Goal: Information Seeking & Learning: Find specific fact

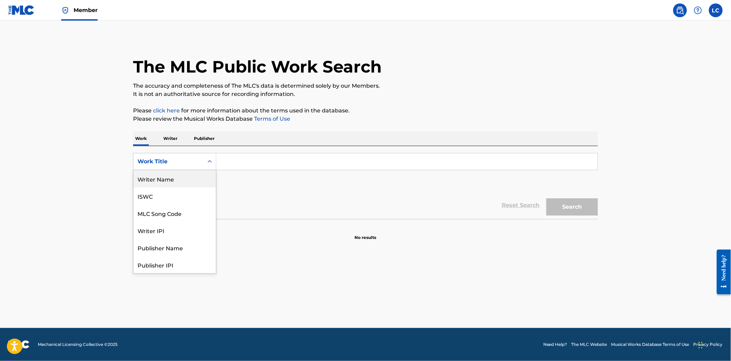
click at [192, 178] on div "Writer Name" at bounding box center [174, 178] width 82 height 17
click at [272, 157] on input "Search Form" at bounding box center [406, 161] width 381 height 16
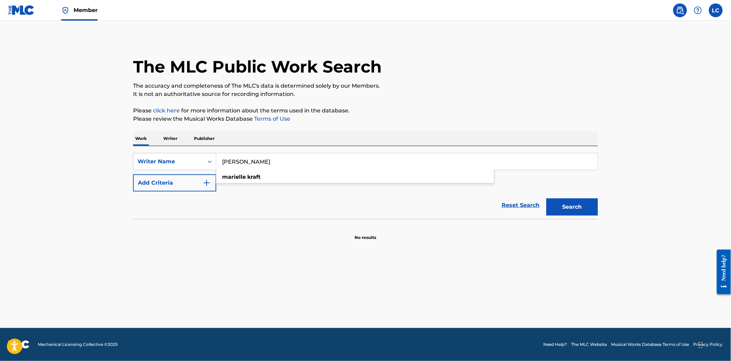
type input "[PERSON_NAME]"
click at [546, 198] on button "Search" at bounding box center [572, 206] width 52 height 17
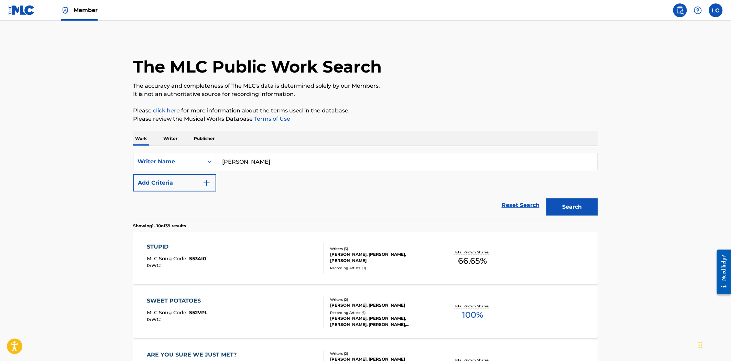
click at [301, 259] on div "STUPID MLC Song Code : S534I0 ISWC :" at bounding box center [235, 258] width 177 height 31
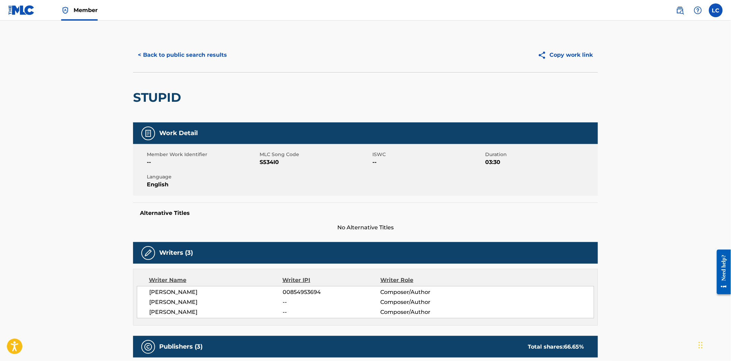
click at [200, 53] on button "< Back to public search results" at bounding box center [182, 54] width 99 height 17
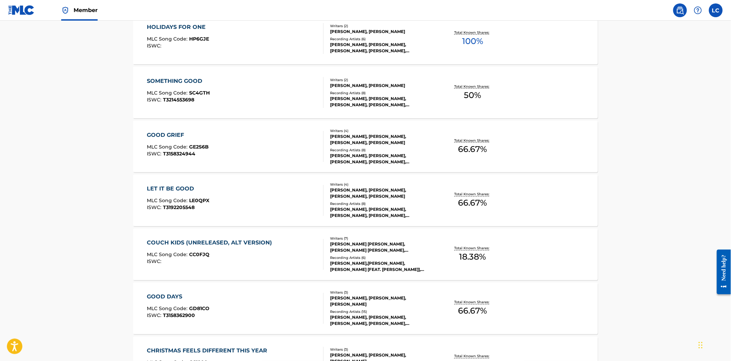
scroll to position [382, 0]
click at [285, 185] on div "LET IT BE GOOD MLC Song Code : LE0QPX ISWC : T3192205548" at bounding box center [235, 200] width 177 height 31
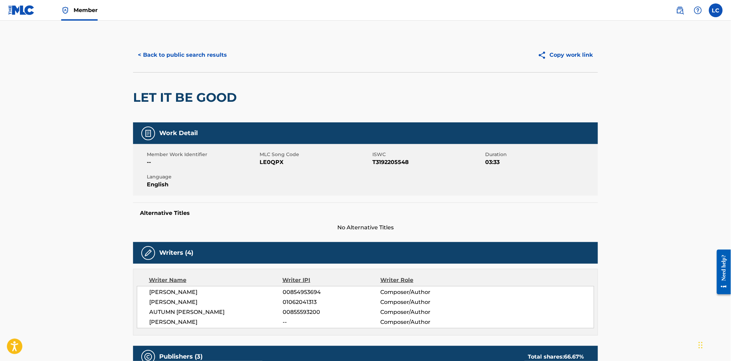
click at [184, 51] on button "< Back to public search results" at bounding box center [182, 54] width 99 height 17
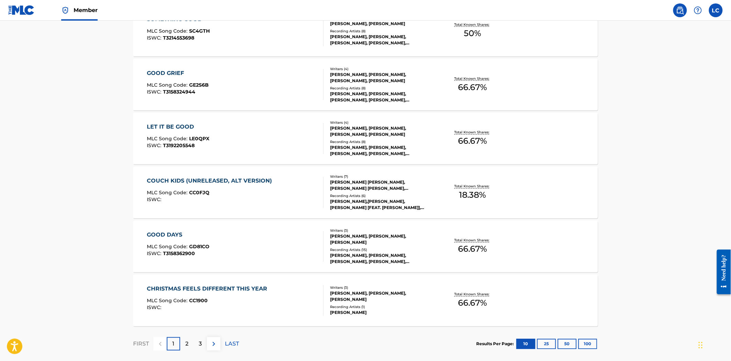
scroll to position [458, 0]
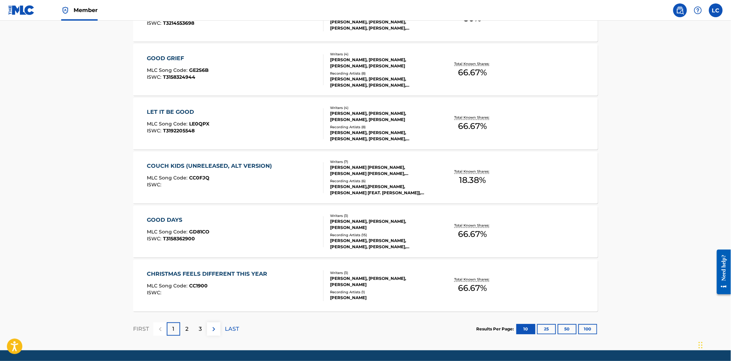
click at [590, 327] on button "100" at bounding box center [587, 329] width 19 height 10
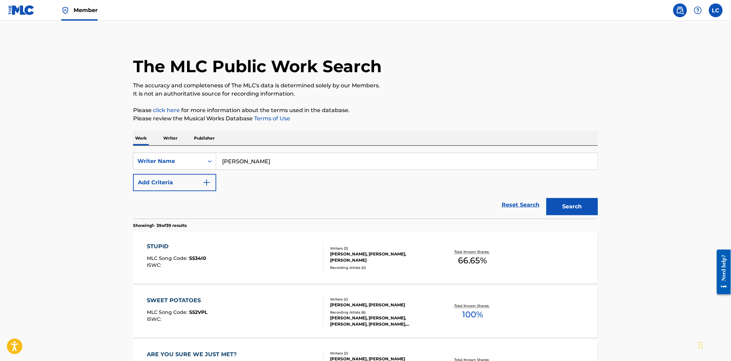
scroll to position [0, 0]
click at [199, 177] on button "Add Criteria" at bounding box center [174, 182] width 83 height 17
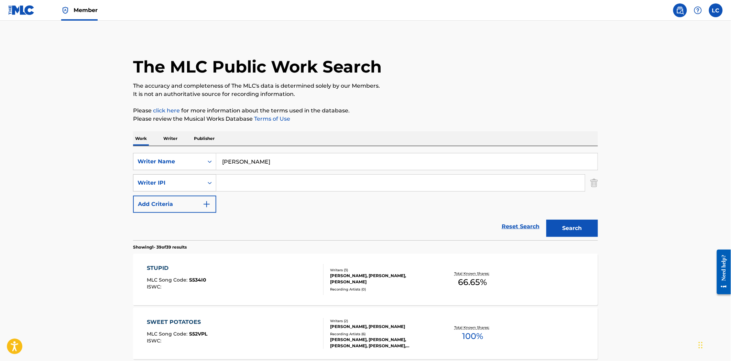
click at [198, 181] on div "Writer IPI" at bounding box center [168, 183] width 62 height 8
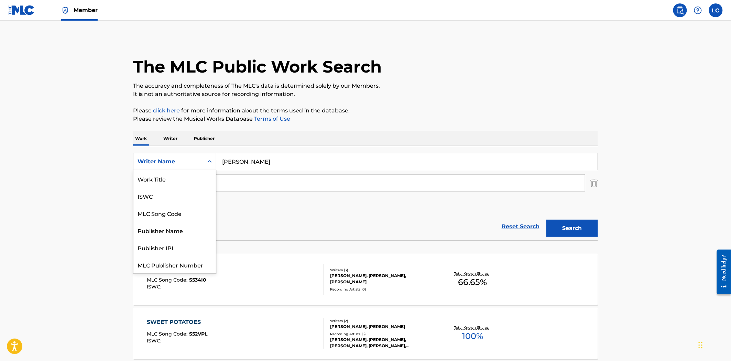
click at [179, 160] on div "Writer Name" at bounding box center [168, 161] width 62 height 8
click at [188, 182] on div "Work Title" at bounding box center [174, 178] width 82 height 17
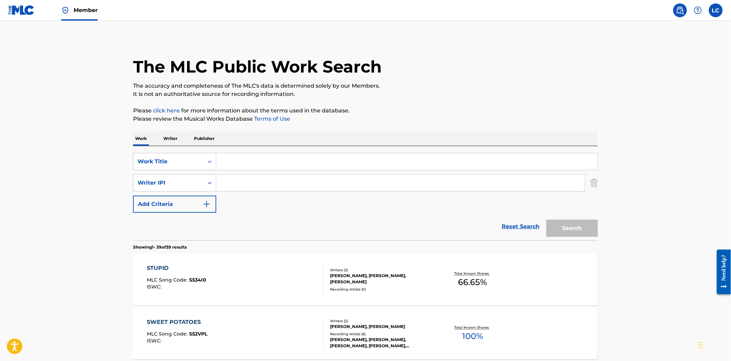
click at [239, 185] on input "Search Form" at bounding box center [400, 183] width 368 height 16
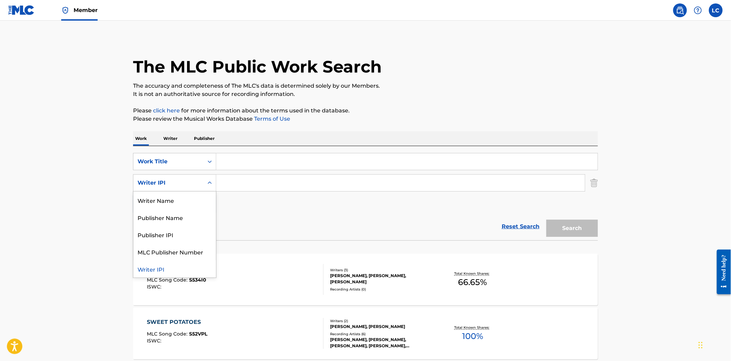
click at [192, 182] on div "Writer IPI" at bounding box center [168, 183] width 62 height 8
click at [195, 195] on div "Writer Name" at bounding box center [174, 199] width 82 height 17
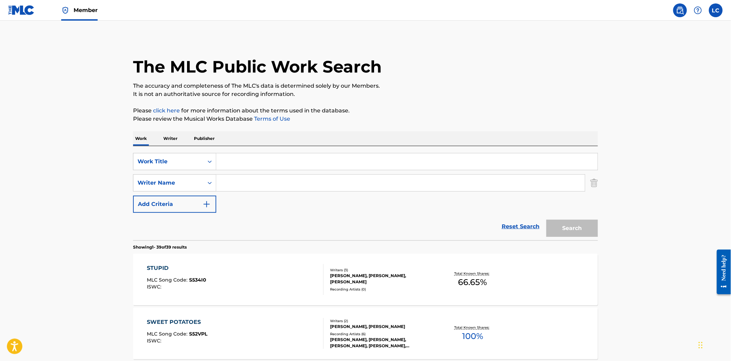
click at [251, 181] on input "Search Form" at bounding box center [400, 183] width 368 height 16
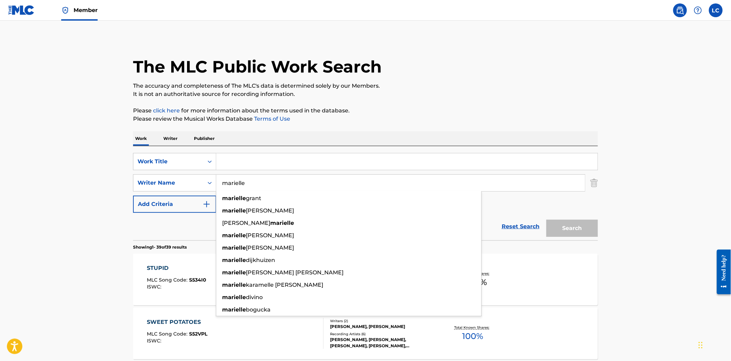
type input "marielle"
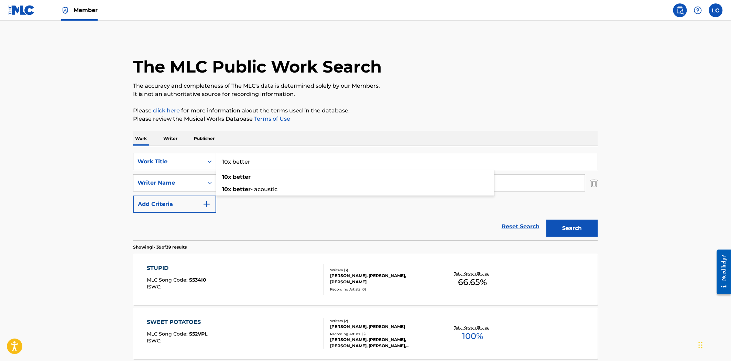
type input "10x better"
click at [546, 220] on button "Search" at bounding box center [572, 228] width 52 height 17
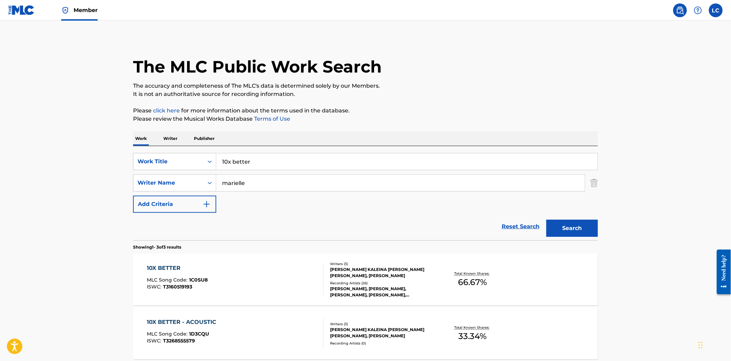
click at [411, 294] on div "[PERSON_NAME], [PERSON_NAME], [PERSON_NAME], [PERSON_NAME], [PERSON_NAME]" at bounding box center [382, 292] width 104 height 12
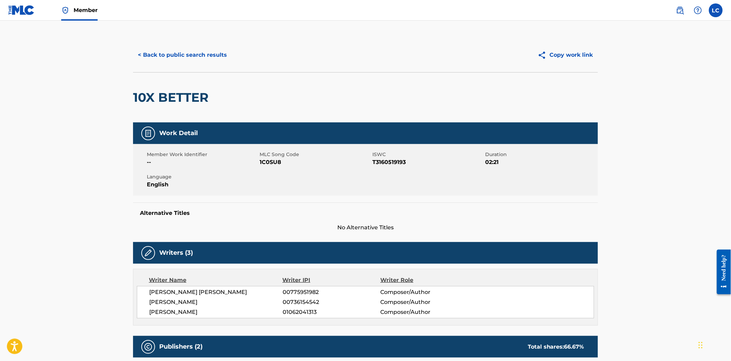
click at [190, 48] on button "< Back to public search results" at bounding box center [182, 54] width 99 height 17
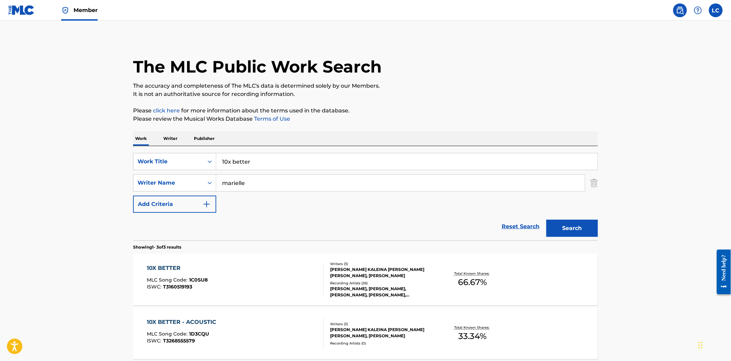
click at [259, 161] on input "10x better" at bounding box center [406, 161] width 381 height 16
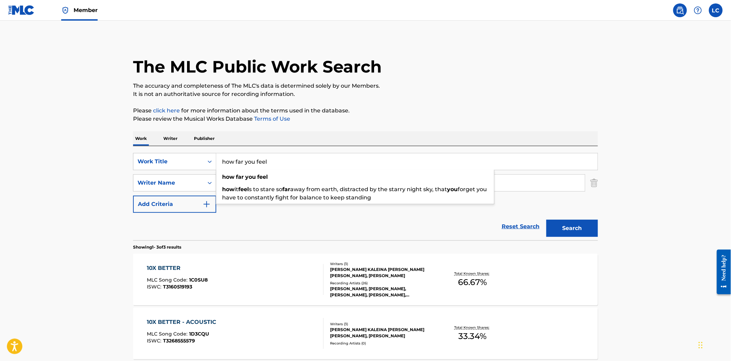
type input "how far you feel"
click at [546, 220] on button "Search" at bounding box center [572, 228] width 52 height 17
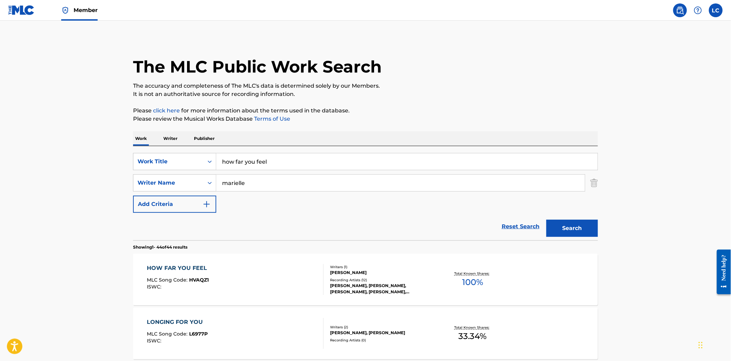
click at [365, 289] on div "[PERSON_NAME], [PERSON_NAME], [PERSON_NAME], [PERSON_NAME], [PERSON_NAME]" at bounding box center [382, 289] width 104 height 12
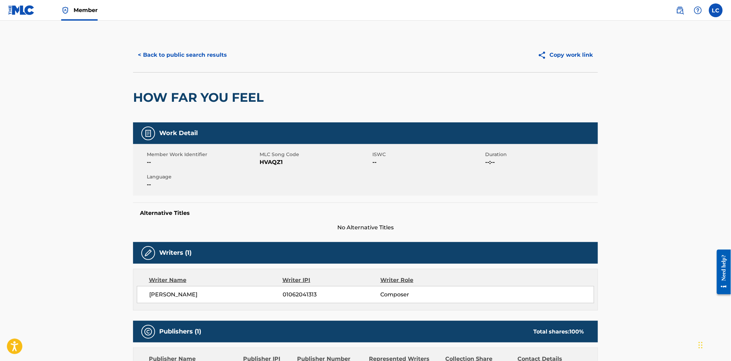
click at [182, 57] on button "< Back to public search results" at bounding box center [182, 54] width 99 height 17
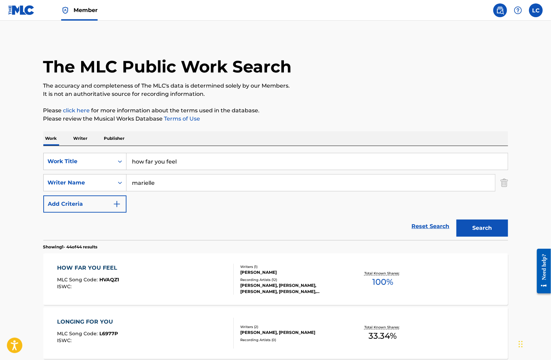
click at [206, 162] on input "how far you feel" at bounding box center [316, 161] width 381 height 16
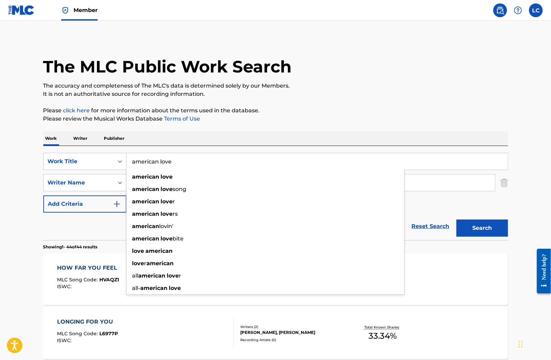
type input "american love"
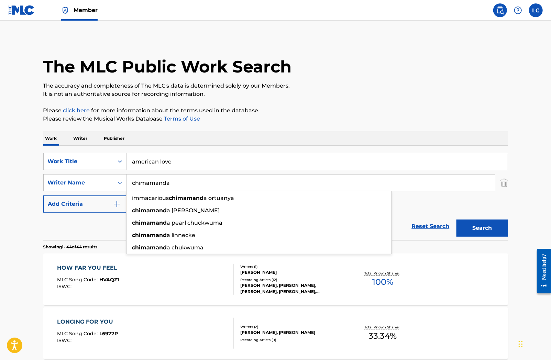
type input "chimamanda"
click at [456, 220] on button "Search" at bounding box center [482, 228] width 52 height 17
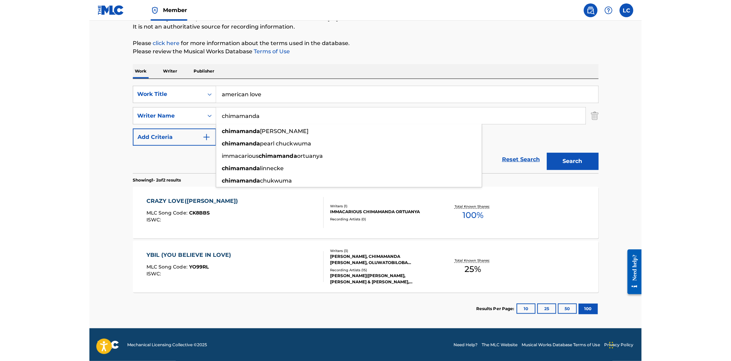
scroll to position [67, 0]
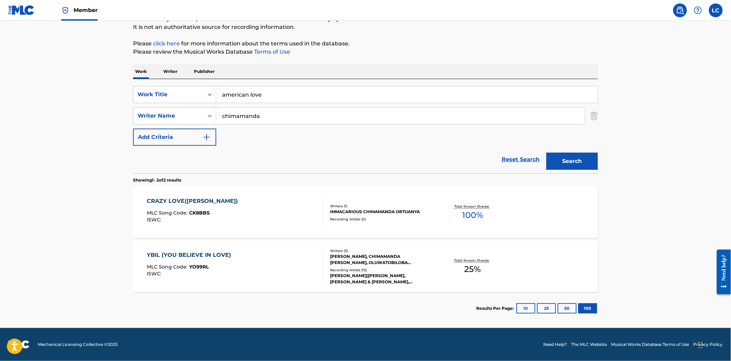
click at [512, 59] on div "The MLC Public Work Search The accuracy and completeness of The MLC's data is d…" at bounding box center [365, 148] width 481 height 354
click at [37, 9] on div "Member" at bounding box center [52, 10] width 89 height 20
click at [36, 9] on div "Member" at bounding box center [52, 10] width 89 height 20
click at [27, 9] on img at bounding box center [21, 10] width 26 height 10
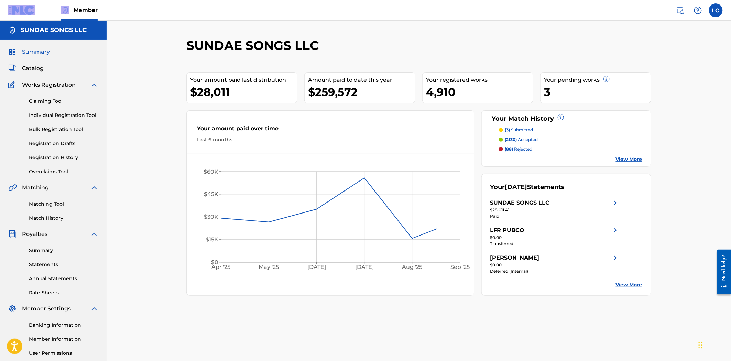
drag, startPoint x: 60, startPoint y: 204, endPoint x: 154, endPoint y: 199, distance: 93.6
click at [61, 204] on link "Matching Tool" at bounding box center [63, 203] width 69 height 7
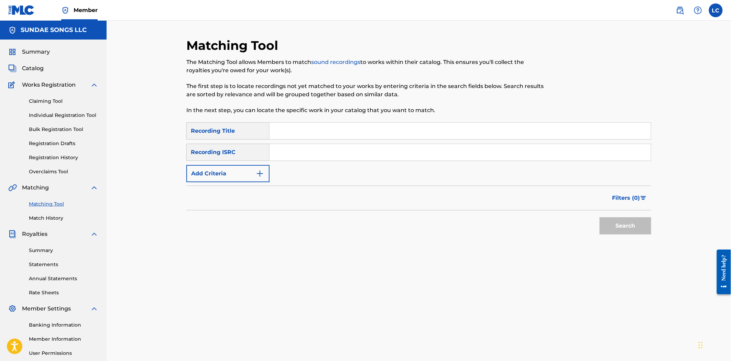
click at [314, 133] on input "Search Form" at bounding box center [459, 131] width 381 height 16
type input "a"
type input "walk on water freestyle"
click at [223, 184] on form "SearchWithCriteria72fa7d20-2e53-4160-b668-658a435965df Recording Title walk on …" at bounding box center [418, 179] width 465 height 115
click at [228, 180] on button "Add Criteria" at bounding box center [227, 173] width 83 height 17
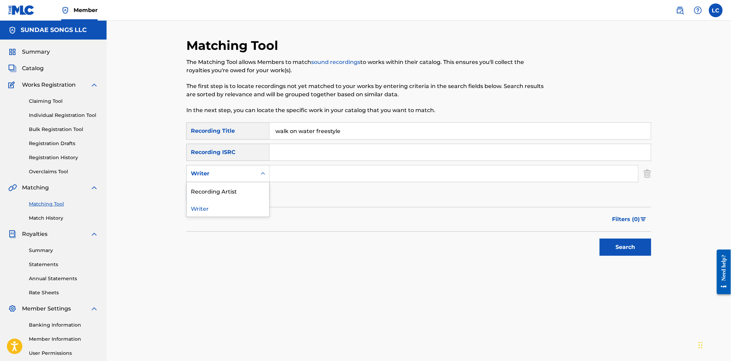
drag, startPoint x: 236, startPoint y: 179, endPoint x: 256, endPoint y: 176, distance: 20.1
click at [237, 178] on div "Writer" at bounding box center [222, 173] width 70 height 13
click at [265, 185] on div "Recording Artist" at bounding box center [228, 190] width 82 height 17
click at [301, 166] on input "Search Form" at bounding box center [453, 173] width 368 height 16
type input "scrim"
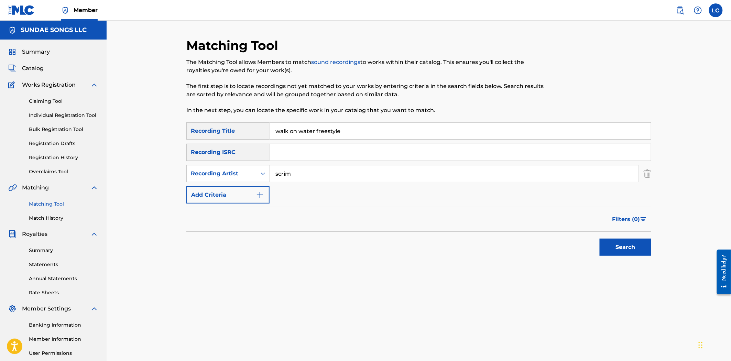
click at [599, 239] on button "Search" at bounding box center [625, 247] width 52 height 17
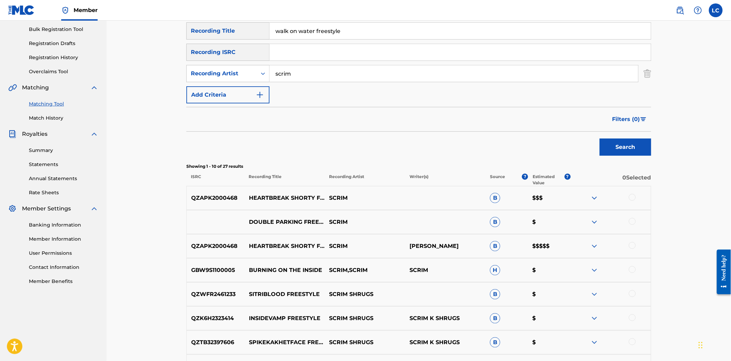
scroll to position [114, 0]
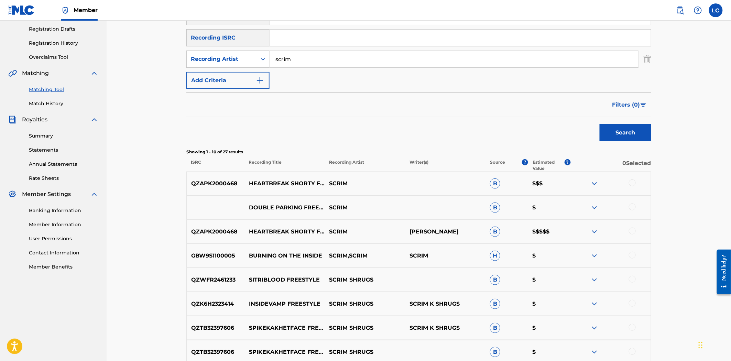
click at [684, 11] on img at bounding box center [680, 10] width 8 height 8
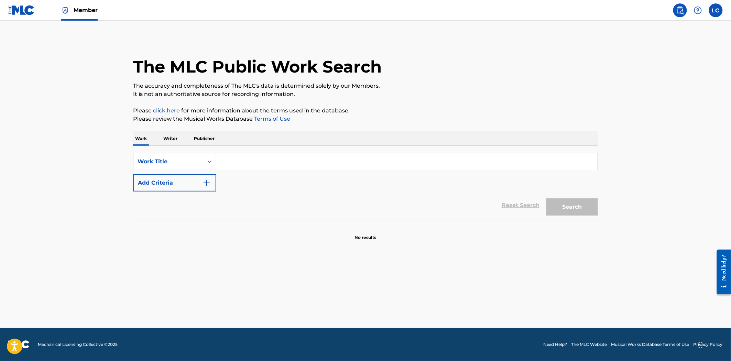
click at [280, 165] on input "Search Form" at bounding box center [406, 161] width 381 height 16
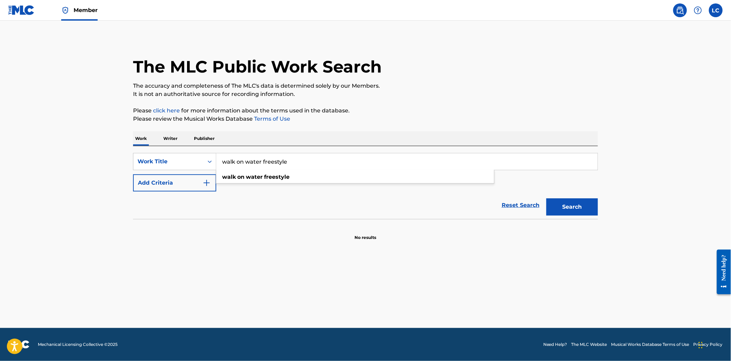
type input "walk on water freestyle"
click at [546, 198] on button "Search" at bounding box center [572, 206] width 52 height 17
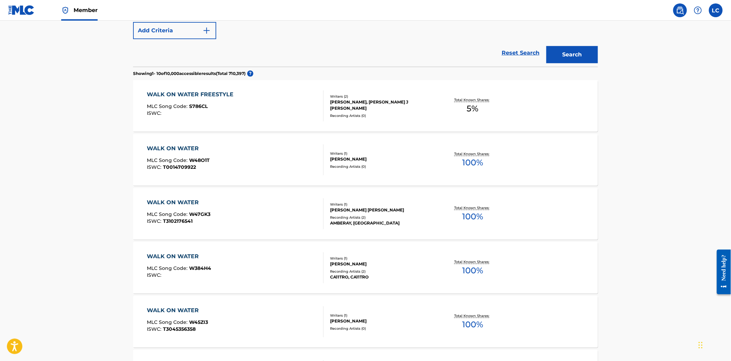
scroll to position [153, 0]
